Goal: Complete application form

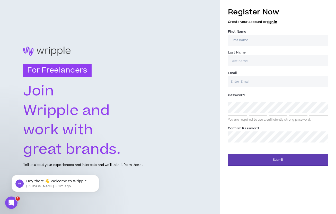
click at [262, 36] on input "First Name *" at bounding box center [278, 40] width 100 height 11
type input "JAvier"
type input "[PERSON_NAME]"
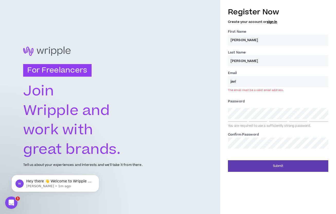
type input "[EMAIL_ADDRESS][DOMAIN_NAME]"
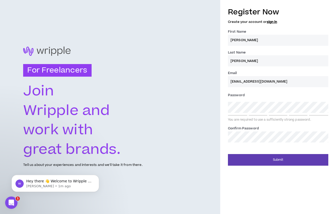
click at [252, 116] on div "Password * You are required to use a sufficiently strong password." at bounding box center [278, 106] width 100 height 31
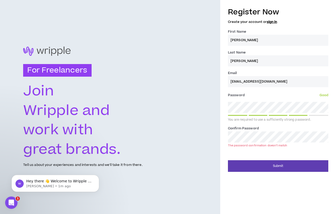
click at [251, 150] on div "Register Now Create your account or sign in First Name * JAvier Last Name * Jen…" at bounding box center [278, 77] width 100 height 147
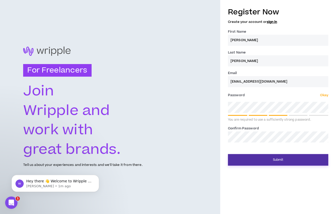
click at [252, 161] on button "Submit" at bounding box center [278, 160] width 100 height 12
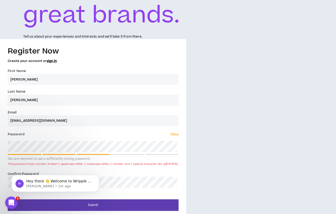
scroll to position [131, 0]
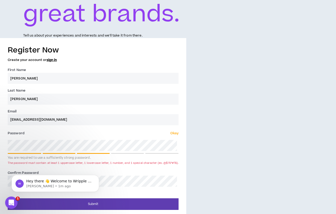
click at [120, 155] on div "You are required to use a sufficiently strong password." at bounding box center [93, 156] width 171 height 7
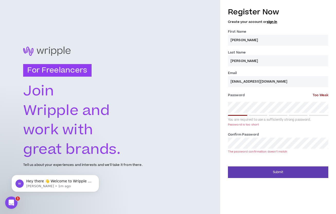
scroll to position [0, 0]
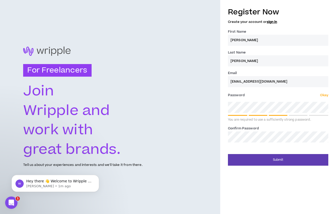
click at [135, 124] on div "For Freelancers Join Wripple and work with great brands. Tell us about your exp…" at bounding box center [168, 107] width 336 height 214
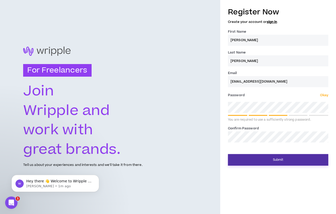
click at [250, 158] on button "Submit" at bounding box center [278, 160] width 100 height 12
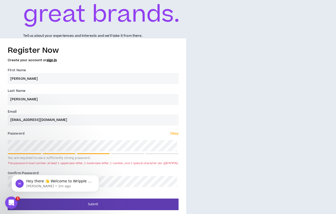
scroll to position [131, 0]
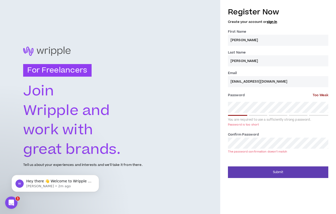
scroll to position [0, 0]
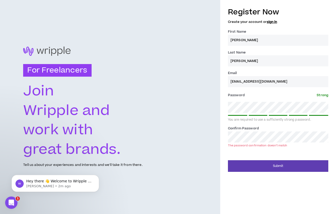
click at [160, 127] on div "For Freelancers Join Wripple and work with great brands. Tell us about your exp…" at bounding box center [168, 107] width 336 height 214
click at [176, 156] on div "For Freelancers Join Wripple and work with great brands. Tell us about your exp…" at bounding box center [110, 107] width 221 height 214
click at [170, 101] on div "For Freelancers Join Wripple and work with great brands. Tell us about your exp…" at bounding box center [168, 107] width 336 height 214
click at [329, 107] on div "Register Now Create your account or sign in First Name * JAvier Last Name * Jen…" at bounding box center [279, 88] width 116 height 168
click at [172, 129] on div "For Freelancers Join Wripple and work with great brands. Tell us about your exp…" at bounding box center [168, 107] width 336 height 214
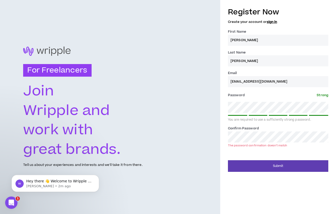
click at [154, 129] on div "For Freelancers Join Wripple and work with great brands. Tell us about your exp…" at bounding box center [168, 107] width 336 height 214
click at [159, 106] on div "For Freelancers Join Wripple and work with great brands. Tell us about your exp…" at bounding box center [168, 107] width 336 height 214
click at [199, 136] on div "For Freelancers Join Wripple and work with great brands. Tell us about your exp…" at bounding box center [168, 107] width 336 height 214
click at [231, 156] on form "Register Now Create your account or sign in First Name * JAvier Last Name * Jen…" at bounding box center [278, 88] width 100 height 168
click at [208, 109] on div "For Freelancers Join Wripple and work with great brands. Tell us about your exp…" at bounding box center [168, 107] width 336 height 214
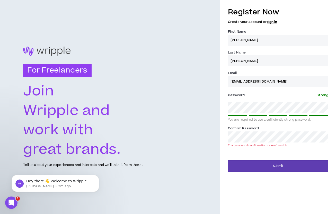
click at [188, 134] on div "For Freelancers Join Wripple and work with great brands. Tell us about your exp…" at bounding box center [168, 107] width 336 height 214
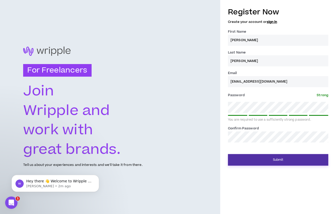
click at [272, 158] on button "Submit" at bounding box center [278, 160] width 100 height 12
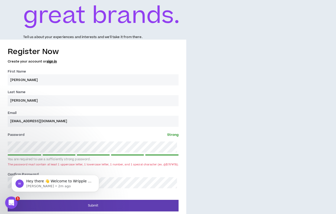
scroll to position [131, 0]
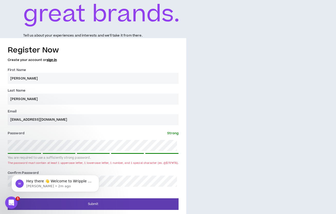
click at [171, 137] on label "Password * Strong" at bounding box center [93, 133] width 171 height 8
drag, startPoint x: 156, startPoint y: 163, endPoint x: 3, endPoint y: 163, distance: 153.3
click at [3, 163] on div "Register Now Create your account or sign in First Name * JAvier Last Name * Jen…" at bounding box center [93, 126] width 187 height 168
copy div "The password must contain at least 1 uppercase letter, 1 lowercase letter, 1 nu…"
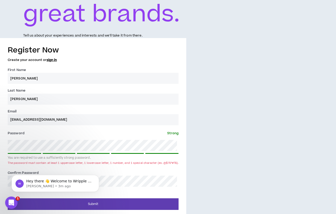
scroll to position [0, 0]
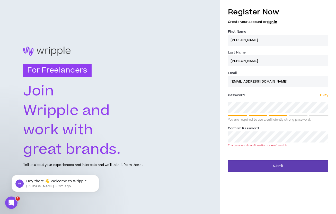
click at [174, 139] on div "For Freelancers Join Wripple and work with great brands. Tell us about your exp…" at bounding box center [168, 107] width 336 height 214
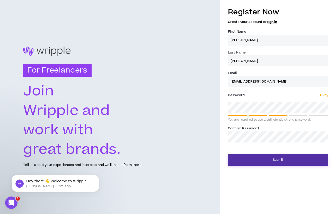
click at [283, 162] on button "Submit" at bounding box center [278, 160] width 100 height 12
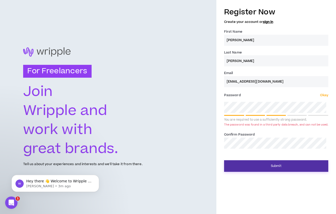
click at [277, 168] on button "Submit" at bounding box center [276, 166] width 104 height 12
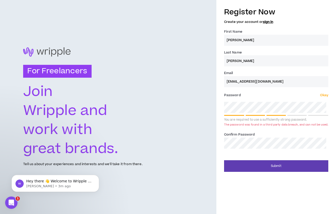
click at [267, 114] on div "Password * Okay You are required to use a sufficiently strong password. The pas…" at bounding box center [276, 109] width 104 height 37
click at [187, 102] on div "For Freelancers Join Wripple and work with great brands. Tell us about your exp…" at bounding box center [168, 107] width 336 height 214
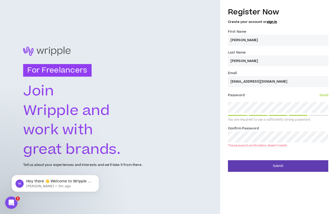
click at [170, 126] on div "For Freelancers Join Wripple and work with great brands. Tell us about your exp…" at bounding box center [168, 107] width 336 height 214
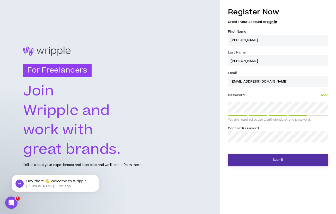
click at [262, 162] on button "Submit" at bounding box center [278, 160] width 100 height 12
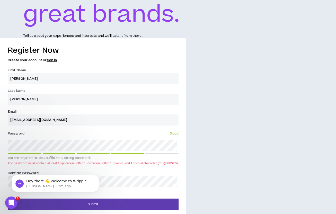
scroll to position [131, 0]
click at [98, 177] on icon "Dismiss notification" at bounding box center [98, 177] width 2 height 2
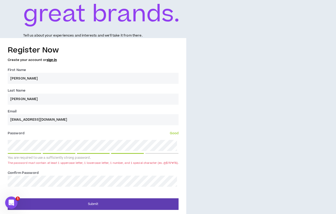
click at [14, 78] on input "JAvier" at bounding box center [93, 78] width 171 height 11
click at [22, 98] on input "[PERSON_NAME]" at bounding box center [93, 99] width 171 height 11
click at [15, 76] on input "JAvier" at bounding box center [93, 78] width 171 height 11
type input "[PERSON_NAME]"
click at [12, 204] on icon "Open Intercom Messenger" at bounding box center [11, 203] width 9 height 9
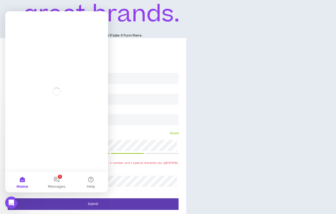
scroll to position [0, 0]
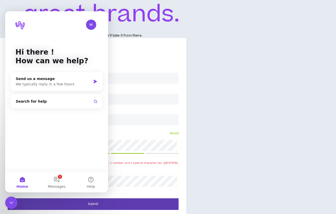
click at [187, 77] on div "For Freelancers Join Wripple and work with great brands. Tell us about your exp…" at bounding box center [168, 42] width 336 height 346
click at [62, 195] on div "Submit" at bounding box center [93, 202] width 171 height 15
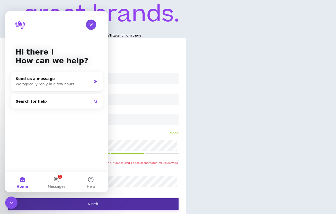
click at [62, 202] on button "Submit" at bounding box center [93, 205] width 171 height 12
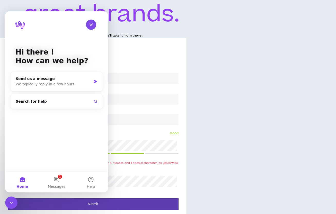
click at [143, 20] on text "great brands." at bounding box center [102, 14] width 158 height 33
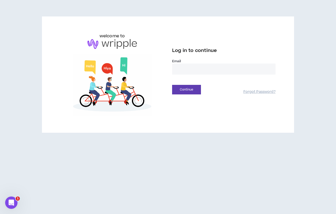
click at [179, 64] on input "email" at bounding box center [224, 69] width 104 height 11
type input "**********"
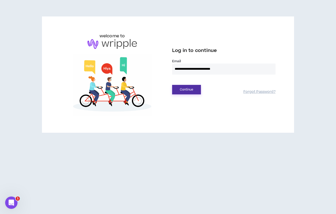
click at [190, 89] on button "Continue" at bounding box center [186, 90] width 29 height 10
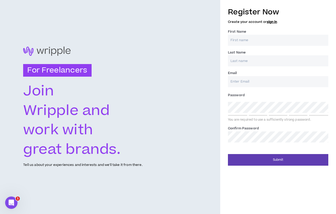
click at [259, 38] on input "First Name *" at bounding box center [278, 40] width 100 height 11
type input "[PERSON_NAME]"
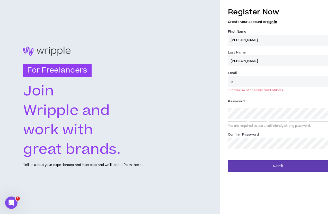
type input "[EMAIL_ADDRESS][DOMAIN_NAME]"
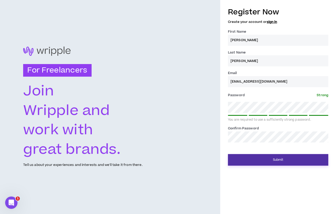
click at [314, 159] on button "Submit" at bounding box center [278, 160] width 100 height 12
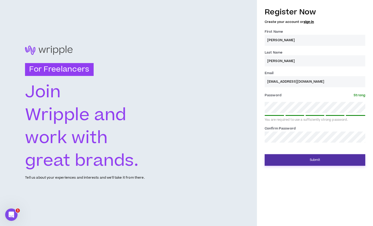
click at [283, 164] on button "Submit" at bounding box center [314, 160] width 100 height 12
click at [297, 160] on button "Submit" at bounding box center [314, 160] width 100 height 12
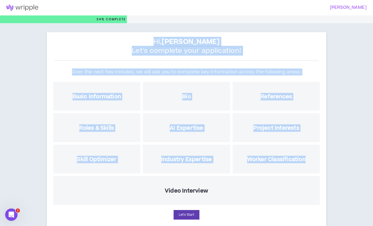
drag, startPoint x: 169, startPoint y: 41, endPoint x: 310, endPoint y: 162, distance: 185.4
click at [310, 162] on div "Hi, [PERSON_NAME] Let's complete your application! Over the next few minutes, w…" at bounding box center [187, 131] width 280 height 198
copy div "Hi, [PERSON_NAME] Let's complete your application! Over the next few minutes, w…"
click at [129, 39] on h2 "Hi, [PERSON_NAME] Let's complete your application!" at bounding box center [186, 48] width 264 height 23
drag, startPoint x: 154, startPoint y: 41, endPoint x: 267, endPoint y: 195, distance: 191.8
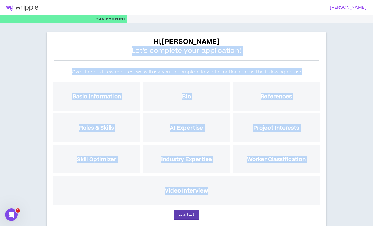
click at [267, 195] on div "Hi, [PERSON_NAME] Let's complete your application! Over the next few minutes, w…" at bounding box center [187, 131] width 280 height 198
copy div "Let's complete your application! Over the next few minutes, we will ask you to …"
click at [281, 60] on h2 "Hi, [PERSON_NAME] Let's complete your application!" at bounding box center [186, 48] width 264 height 23
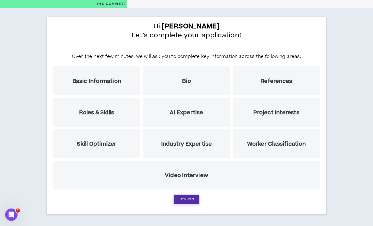
click at [190, 196] on button "Let's Start" at bounding box center [186, 200] width 26 height 10
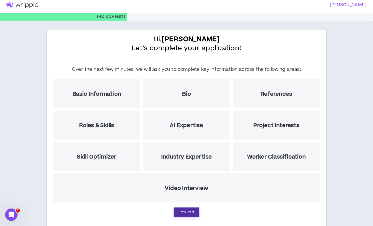
select select "US"
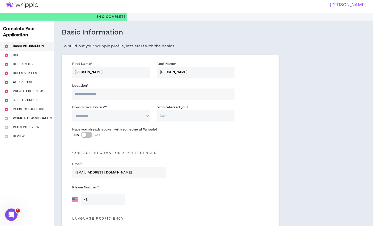
scroll to position [0, 0]
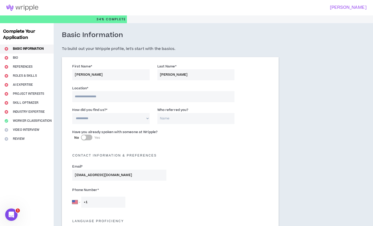
click at [105, 99] on input at bounding box center [153, 96] width 162 height 11
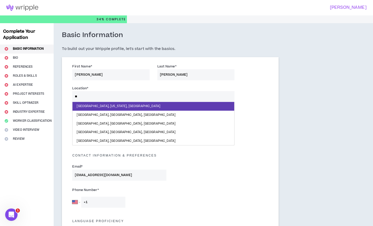
type input "*"
type input "*******"
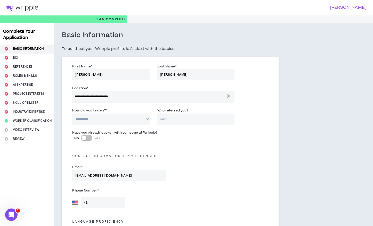
click at [98, 121] on select "**********" at bounding box center [110, 119] width 77 height 11
click at [141, 122] on select "**********" at bounding box center [110, 119] width 77 height 11
drag, startPoint x: 72, startPoint y: 111, endPoint x: 111, endPoint y: 111, distance: 38.9
click at [111, 111] on div "**********" at bounding box center [110, 116] width 85 height 17
copy label "How did you find us? *"
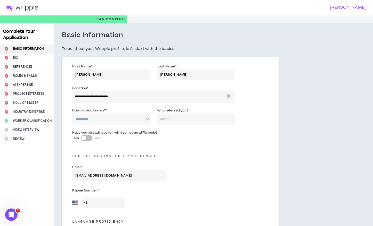
click at [137, 120] on select "**********" at bounding box center [110, 119] width 77 height 11
select select "*"
click at [191, 140] on div "Have you already spoken with someone at Wripple? No Yes" at bounding box center [170, 138] width 204 height 18
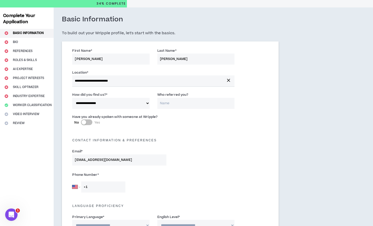
scroll to position [21, 0]
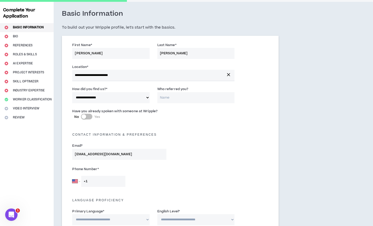
click at [86, 117] on button "No Yes" at bounding box center [86, 117] width 11 height 6
drag, startPoint x: 159, startPoint y: 114, endPoint x: 71, endPoint y: 113, distance: 88.9
click at [71, 113] on div "Have you already spoken with someone at Wripple? No Yes" at bounding box center [119, 115] width 102 height 14
copy label "Have you already spoken with someone at Wripple?"
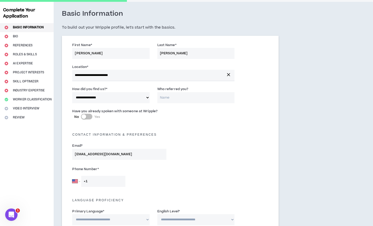
click at [112, 139] on div "Contact Information & preferences" at bounding box center [170, 133] width 204 height 16
drag, startPoint x: 194, startPoint y: 90, endPoint x: 156, endPoint y: 89, distance: 38.1
click at [156, 89] on div "Who referred you?" at bounding box center [195, 94] width 85 height 17
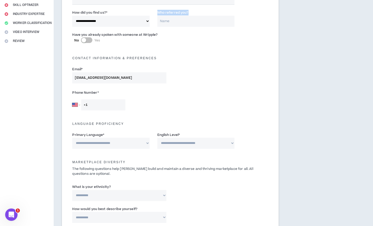
scroll to position [104, 0]
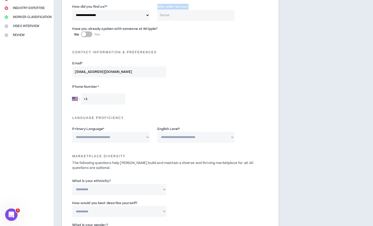
click at [77, 101] on select "[GEOGRAPHIC_DATA] [GEOGRAPHIC_DATA] [GEOGRAPHIC_DATA] [GEOGRAPHIC_DATA] [US_STA…" at bounding box center [76, 99] width 8 height 11
select select "CL"
click at [138, 102] on div "[GEOGRAPHIC_DATA] [GEOGRAPHIC_DATA] [GEOGRAPHIC_DATA] [GEOGRAPHIC_DATA] [US_STA…" at bounding box center [119, 99] width 94 height 11
click at [103, 100] on input "+56" at bounding box center [103, 99] width 44 height 11
type input "[PHONE_NUMBER]"
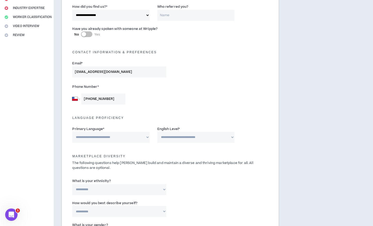
click at [142, 110] on div "Language Proficiency" at bounding box center [170, 115] width 204 height 11
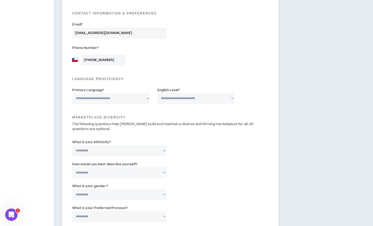
scroll to position [153, 0]
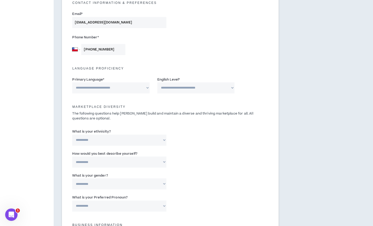
click at [124, 90] on select "**********" at bounding box center [110, 87] width 77 height 11
select select "*******"
click at [181, 89] on select "**********" at bounding box center [195, 87] width 77 height 11
click at [196, 70] on h5 "Language Proficiency" at bounding box center [170, 69] width 204 height 4
click at [179, 87] on select "**********" at bounding box center [195, 87] width 77 height 11
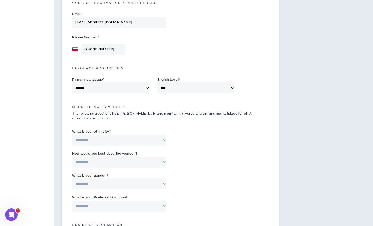
select select "*"
click at [184, 99] on div "Marketplace Diversity The following questions help [PERSON_NAME] build and main…" at bounding box center [170, 111] width 204 height 25
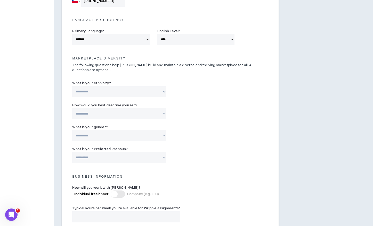
scroll to position [202, 0]
click at [135, 91] on select "**********" at bounding box center [119, 91] width 94 height 11
select select "**********"
click at [135, 112] on select "**********" at bounding box center [119, 113] width 94 height 11
click at [109, 134] on select "**********" at bounding box center [119, 135] width 94 height 11
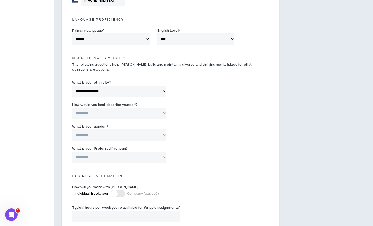
select select "***"
click at [66, 160] on div "**********" at bounding box center [170, 55] width 216 height 401
click at [80, 157] on select "**********" at bounding box center [119, 157] width 94 height 11
select select "**********"
click at [71, 175] on h5 "Business Information" at bounding box center [170, 176] width 204 height 4
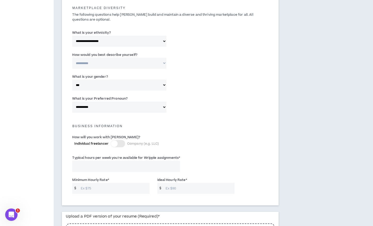
scroll to position [263, 0]
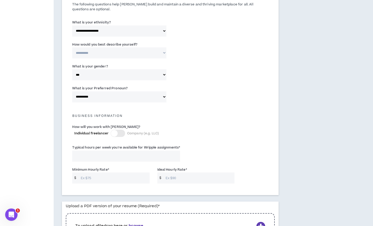
click at [96, 157] on input "Typical hours per week you're available for Wripple assignments *" at bounding box center [126, 156] width 108 height 11
drag, startPoint x: 71, startPoint y: 148, endPoint x: 182, endPoint y: 145, distance: 110.8
click at [182, 145] on div "Typical hours per week you're available for Wripple assignments * This field is…" at bounding box center [125, 153] width 115 height 17
copy label "Typical hours per week you're available for Wripple assignments *"
click at [103, 157] on input "Typical hours per week you're available for Wripple assignments *" at bounding box center [126, 156] width 108 height 11
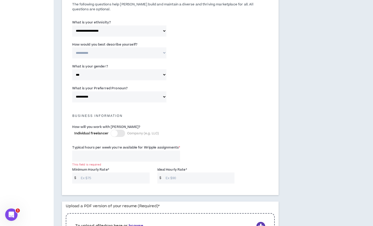
paste input "2030"
click at [80, 157] on input "2030" at bounding box center [126, 156] width 108 height 11
type input "20.30"
type input "2030"
click at [60, 180] on div "**********" at bounding box center [170, 28] width 233 height 535
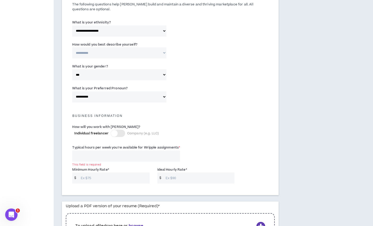
scroll to position [282, 0]
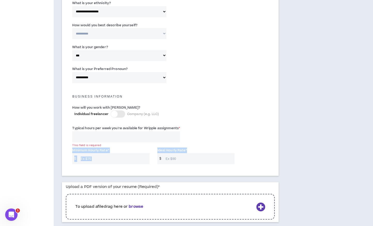
drag, startPoint x: 72, startPoint y: 150, endPoint x: 205, endPoint y: 158, distance: 132.9
click at [205, 158] on div "Minimum Hourly Rate * $ Ideal Hourly Rate * $" at bounding box center [170, 157] width 204 height 22
copy div "Minimum Hourly Rate * $ Ideal Hourly Rate *"
click at [111, 159] on input "Minimum Hourly Rate *" at bounding box center [113, 158] width 71 height 11
paste input "20"
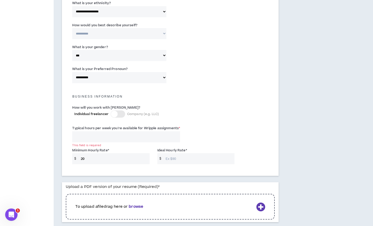
type input "20"
click at [184, 160] on input "Ideal Hourly Rate *" at bounding box center [198, 158] width 71 height 11
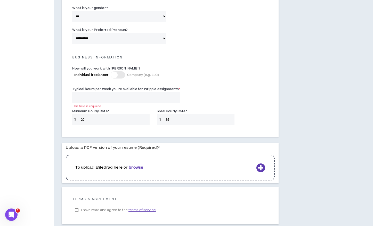
scroll to position [322, 0]
type input "35"
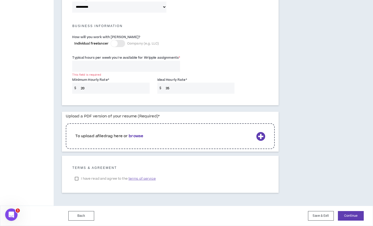
click at [135, 137] on b "browse" at bounding box center [136, 135] width 14 height 5
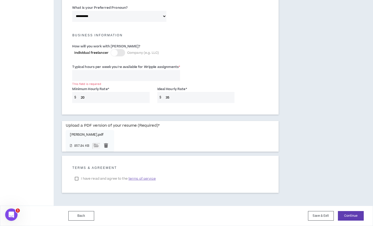
scroll to position [343, 0]
click at [77, 180] on label "I have read and agree to the terms of service" at bounding box center [115, 179] width 86 height 8
click at [336, 214] on button "Continue" at bounding box center [350, 216] width 26 height 10
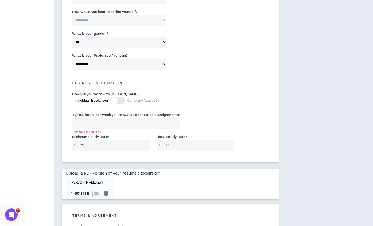
scroll to position [290, 0]
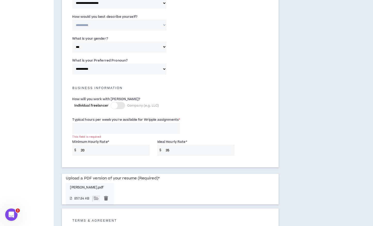
click at [80, 126] on input "Typical hours per week you're available for Wripple assignments *" at bounding box center [126, 128] width 108 height 11
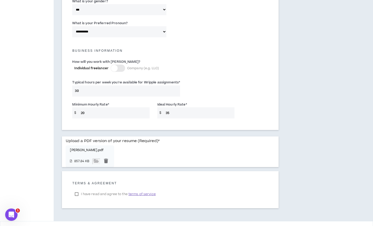
scroll to position [343, 0]
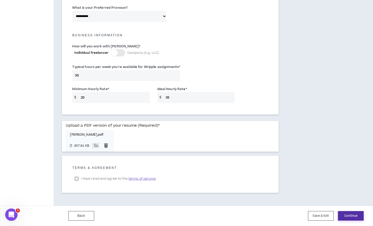
type input "30"
click at [336, 214] on button "Continue" at bounding box center [350, 216] width 26 height 10
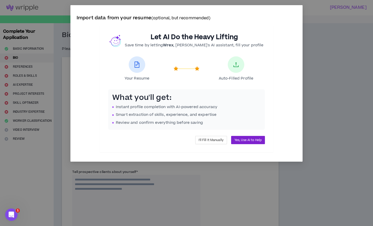
click at [252, 141] on span "Yes, Use AI to Help" at bounding box center [247, 140] width 27 height 5
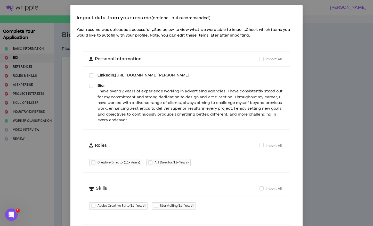
scroll to position [13, 0]
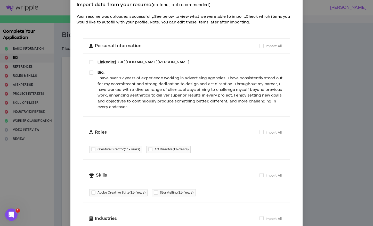
click at [88, 62] on div "LinkedIn: [URL][DOMAIN_NAME][PERSON_NAME] Bio: I have over 12 years of experien…" at bounding box center [186, 84] width 207 height 63
click at [89, 62] on span at bounding box center [91, 62] width 4 height 4
click at [90, 71] on span at bounding box center [91, 73] width 4 height 4
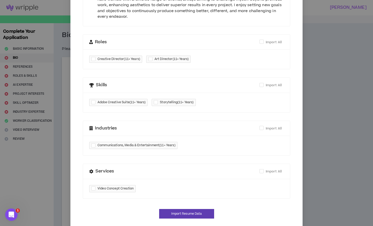
scroll to position [105, 0]
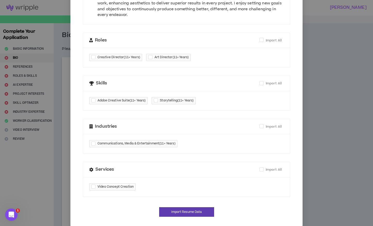
click at [150, 58] on div at bounding box center [151, 58] width 6 height 6
checkbox input "****"
click at [95, 102] on div at bounding box center [94, 101] width 6 height 6
checkbox input "****"
click at [155, 101] on div at bounding box center [157, 101] width 6 height 6
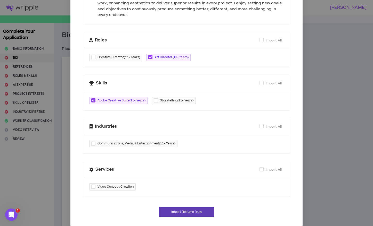
checkbox input "****"
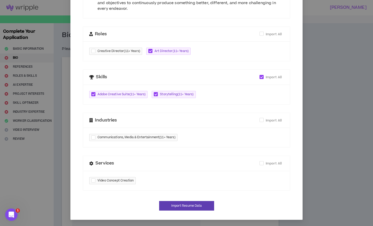
click at [94, 138] on div at bounding box center [94, 138] width 6 height 6
checkbox input "****"
click at [261, 163] on span at bounding box center [261, 163] width 4 height 4
click at [260, 163] on span at bounding box center [261, 163] width 4 height 4
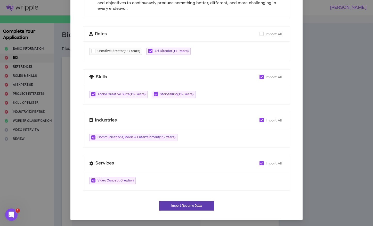
checkbox input "*****"
click at [150, 185] on div "Video Concept Creation" at bounding box center [186, 181] width 207 height 20
click at [141, 183] on div "Video Concept Creation" at bounding box center [186, 181] width 207 height 20
click at [188, 206] on button "Import Resume Data" at bounding box center [186, 206] width 55 height 10
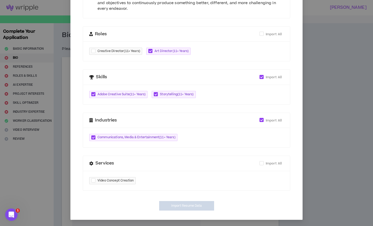
type input "[URL][DOMAIN_NAME][PERSON_NAME]"
type textarea "**********"
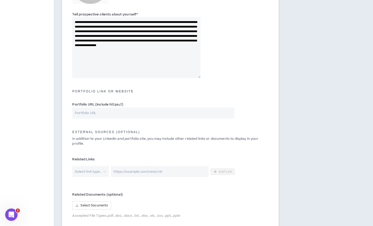
scroll to position [145, 0]
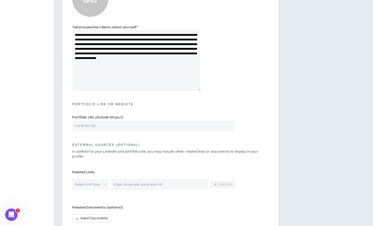
click at [163, 128] on input "Portfolio URL (Include https://)" at bounding box center [153, 126] width 162 height 11
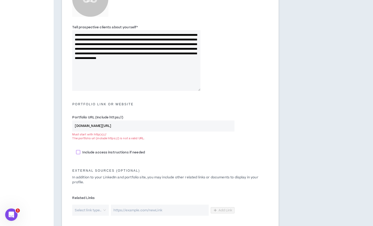
type input "[DOMAIN_NAME][URL]"
click at [78, 153] on span at bounding box center [78, 152] width 4 height 4
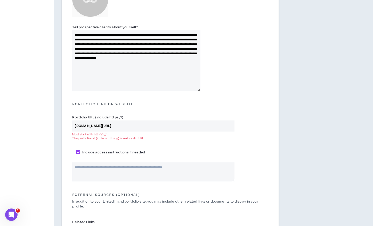
click at [77, 152] on span at bounding box center [78, 152] width 4 height 4
checkbox input "*****"
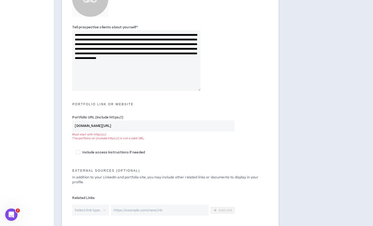
click at [65, 156] on div "**********" at bounding box center [170, 90] width 216 height 356
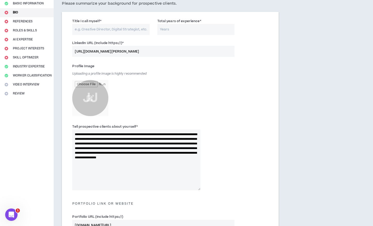
scroll to position [27, 0]
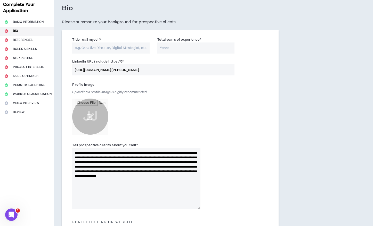
click at [90, 121] on input "file" at bounding box center [90, 117] width 36 height 36
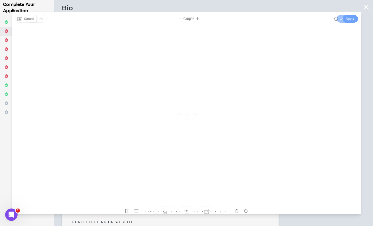
scroll to position [0, 0]
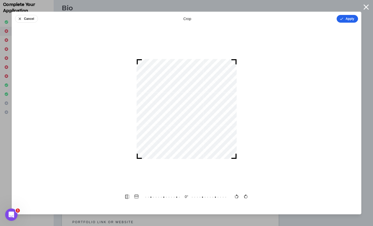
click at [336, 20] on button "Apply" at bounding box center [346, 19] width 21 height 8
click at [336, 16] on button "Done" at bounding box center [349, 19] width 15 height 8
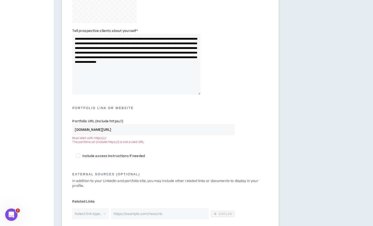
scroll to position [245, 0]
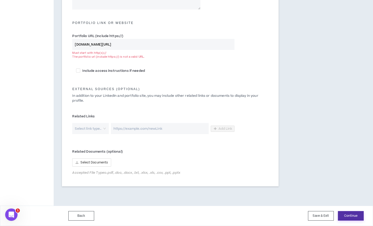
click at [336, 214] on button "Continue" at bounding box center [350, 216] width 26 height 10
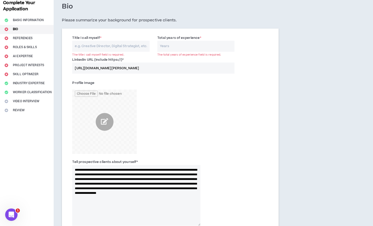
scroll to position [11, 0]
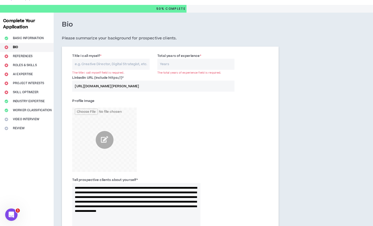
click at [124, 61] on input "Title I call myself *" at bounding box center [110, 64] width 77 height 11
type input "Art Director"
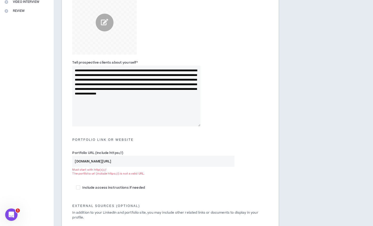
scroll to position [245, 0]
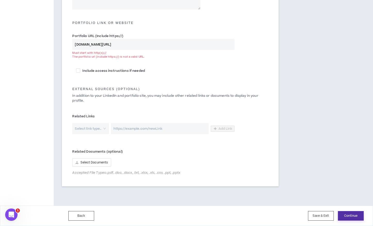
type input "12"
click at [336, 214] on button "Continue" at bounding box center [350, 216] width 26 height 10
drag, startPoint x: 71, startPoint y: 40, endPoint x: 30, endPoint y: 39, distance: 41.2
paste input "https://"
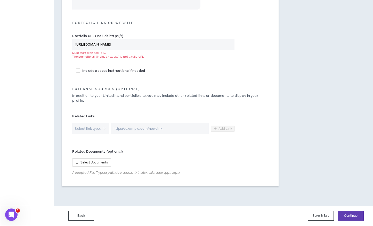
scroll to position [234, 0]
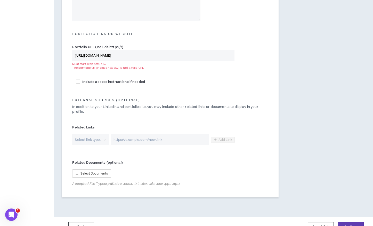
type input "[URL][DOMAIN_NAME]"
click at [174, 98] on h5 "External Sources (optional)" at bounding box center [170, 100] width 204 height 4
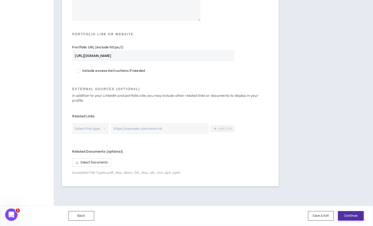
click at [336, 214] on button "Continue" at bounding box center [350, 216] width 26 height 10
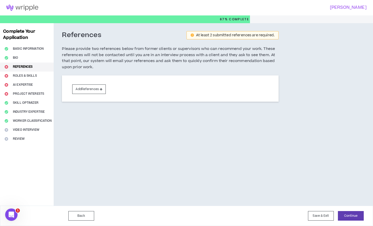
click at [33, 75] on div "Complete Your Application Basic Information Bio References Roles & Skills AI Ex…" at bounding box center [27, 114] width 54 height 183
click at [336, 214] on button "Continue" at bounding box center [350, 216] width 26 height 10
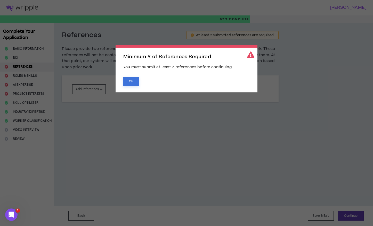
click at [132, 80] on button "Ok" at bounding box center [130, 81] width 15 height 9
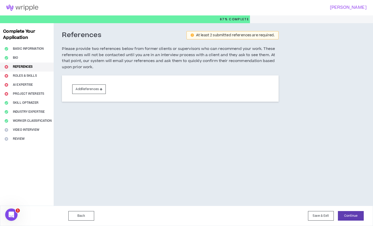
click at [20, 75] on div "Complete Your Application Basic Information Bio References Roles & Skills AI Ex…" at bounding box center [27, 114] width 54 height 183
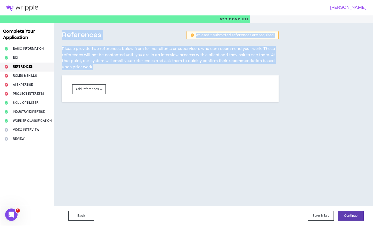
drag, startPoint x: 157, startPoint y: 66, endPoint x: 62, endPoint y: 32, distance: 100.1
click at [62, 32] on div "References At least 2 submitted references are required. Please provide two ref…" at bounding box center [170, 53] width 216 height 45
copy div "References At least 2 submitted references are required. Please provide two ref…"
click at [108, 119] on div "References At least 2 submitted references are required. Please provide two ref…" at bounding box center [170, 75] width 233 height 104
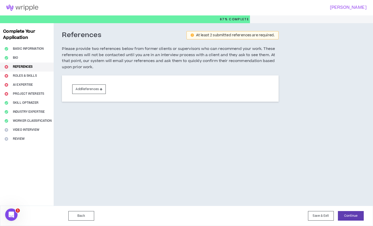
click at [34, 77] on div "Complete Your Application Basic Information Bio References Roles & Skills AI Ex…" at bounding box center [27, 114] width 54 height 183
